Goal: Find specific page/section: Find specific page/section

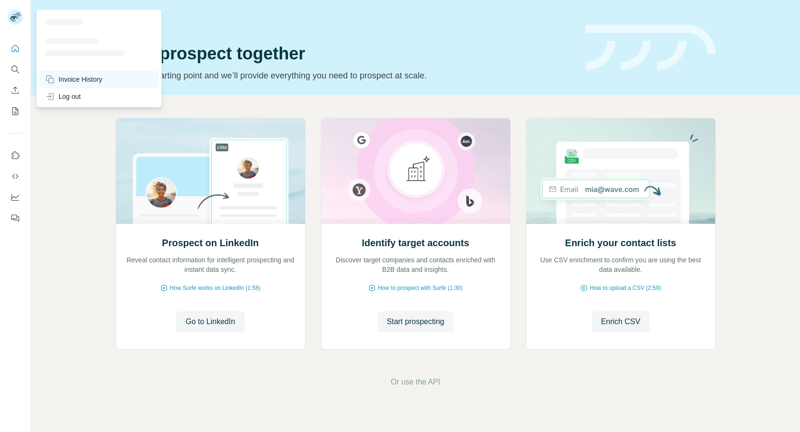
click at [64, 77] on div "Invoice History" at bounding box center [73, 80] width 57 height 10
click at [66, 81] on div "Invoice History" at bounding box center [73, 80] width 57 height 10
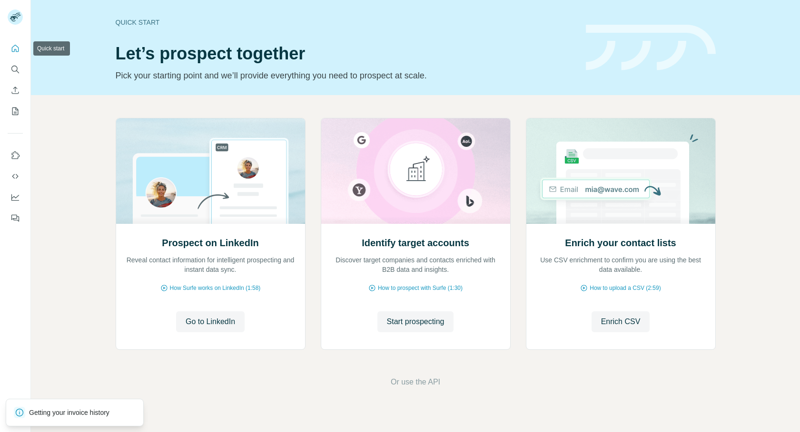
click at [16, 49] on icon "Quick start" at bounding box center [15, 49] width 10 height 10
click at [763, 140] on div "Prospect on LinkedIn Reveal contact information for intelligent prospecting and…" at bounding box center [415, 253] width 769 height 316
click at [53, 414] on p "Getting your invoice history" at bounding box center [73, 413] width 88 height 10
click at [28, 413] on div at bounding box center [21, 412] width 15 height 11
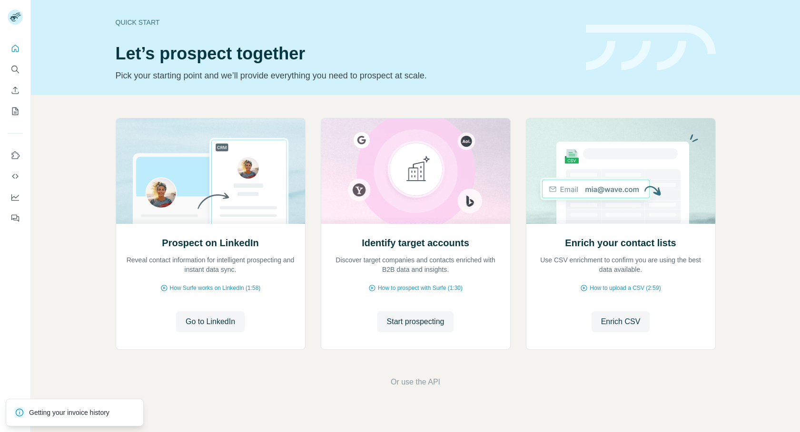
click at [429, 393] on div "Prospect on LinkedIn Reveal contact information for intelligent prospecting and…" at bounding box center [415, 253] width 769 height 316
click at [16, 155] on icon "Use Surfe on LinkedIn" at bounding box center [15, 156] width 10 height 10
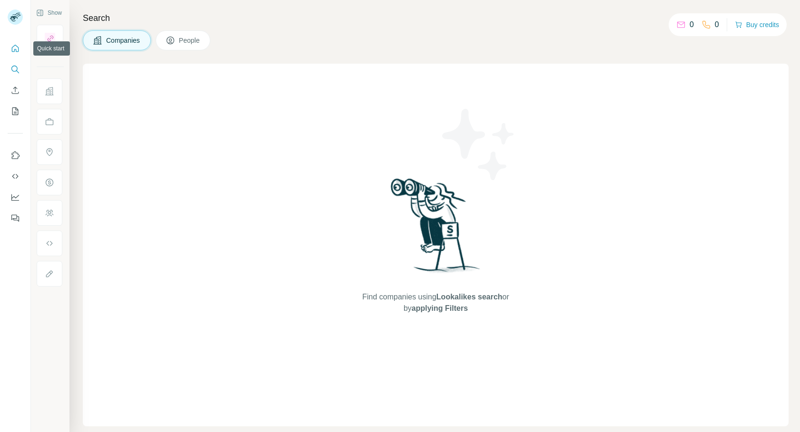
click at [16, 48] on icon "Quick start" at bounding box center [15, 49] width 10 height 10
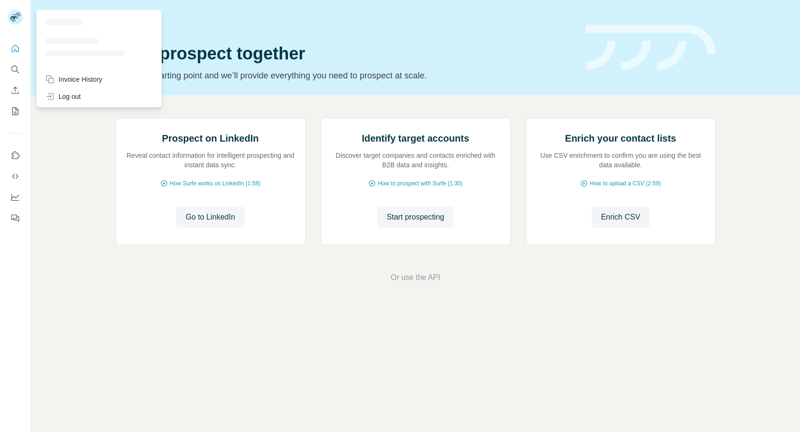
click at [17, 19] on rect at bounding box center [15, 17] width 15 height 15
click at [16, 17] on icon at bounding box center [14, 18] width 8 height 5
click at [71, 78] on div "Invoice History" at bounding box center [73, 80] width 57 height 10
